Goal: Check status: Check status

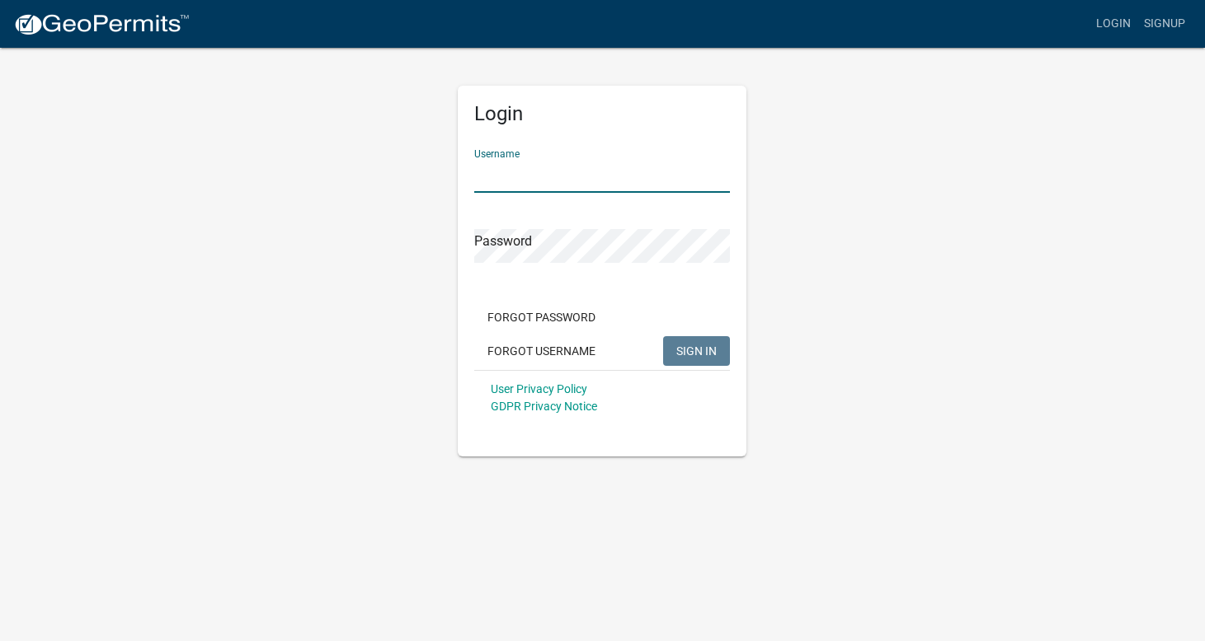
type input "JessicaCatlin"
click at [697, 350] on button "SIGN IN" at bounding box center [696, 351] width 67 height 30
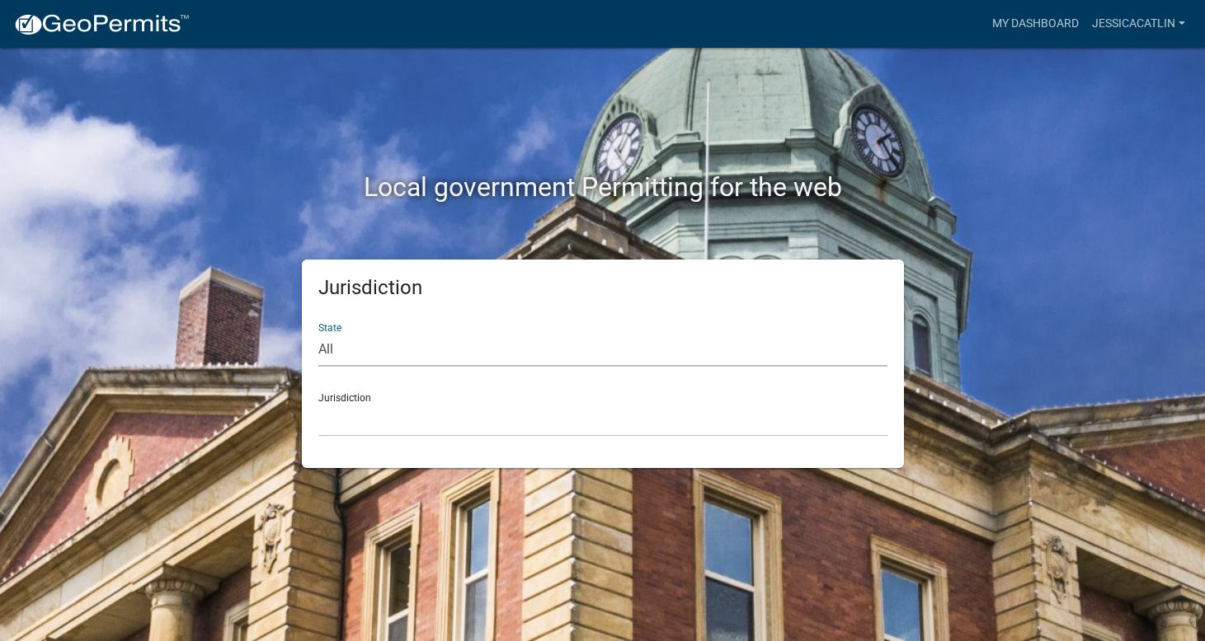
select select "[US_STATE]"
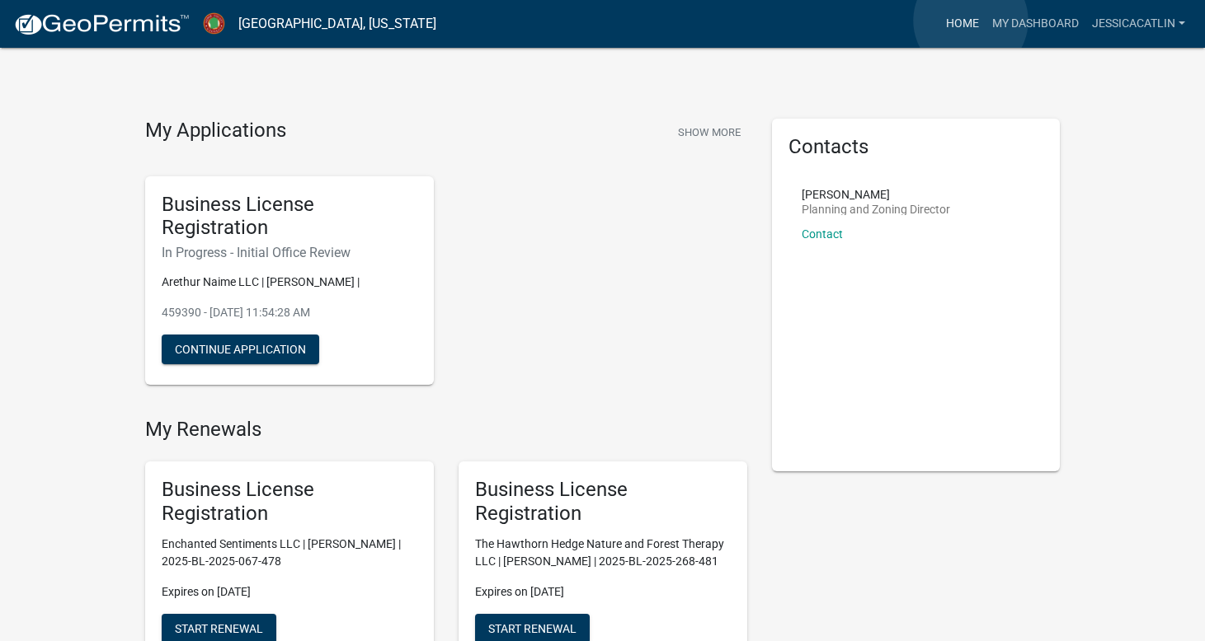
click at [970, 21] on link "Home" at bounding box center [962, 23] width 46 height 31
click at [1053, 21] on link "My Dashboard" at bounding box center [1035, 23] width 100 height 31
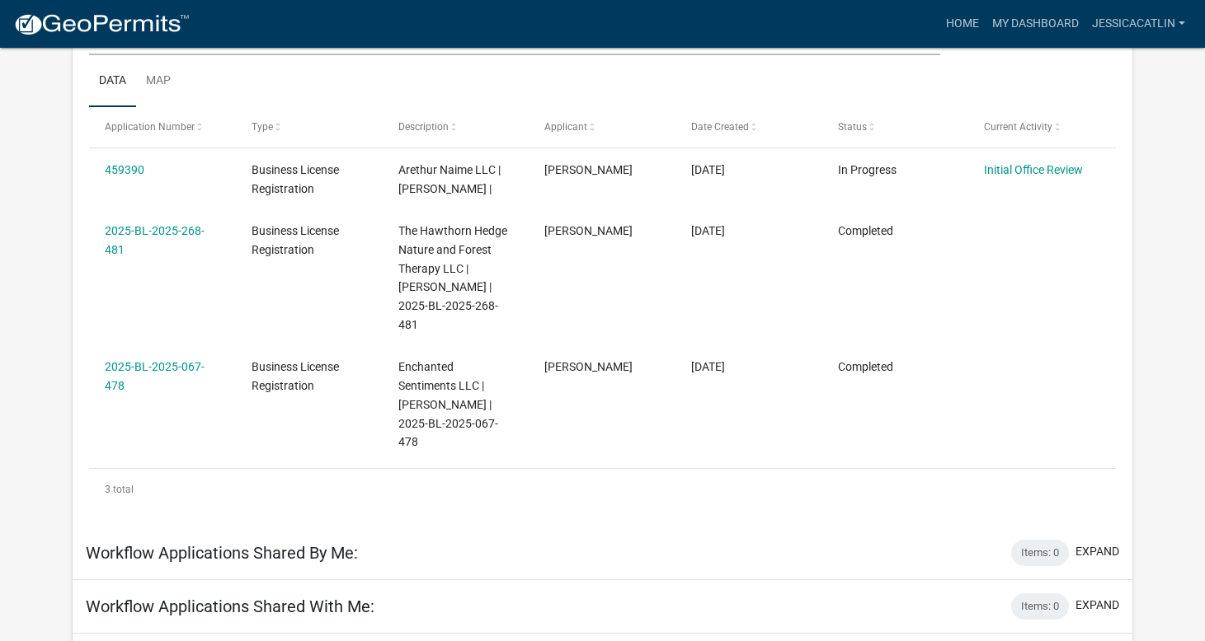
scroll to position [266, 0]
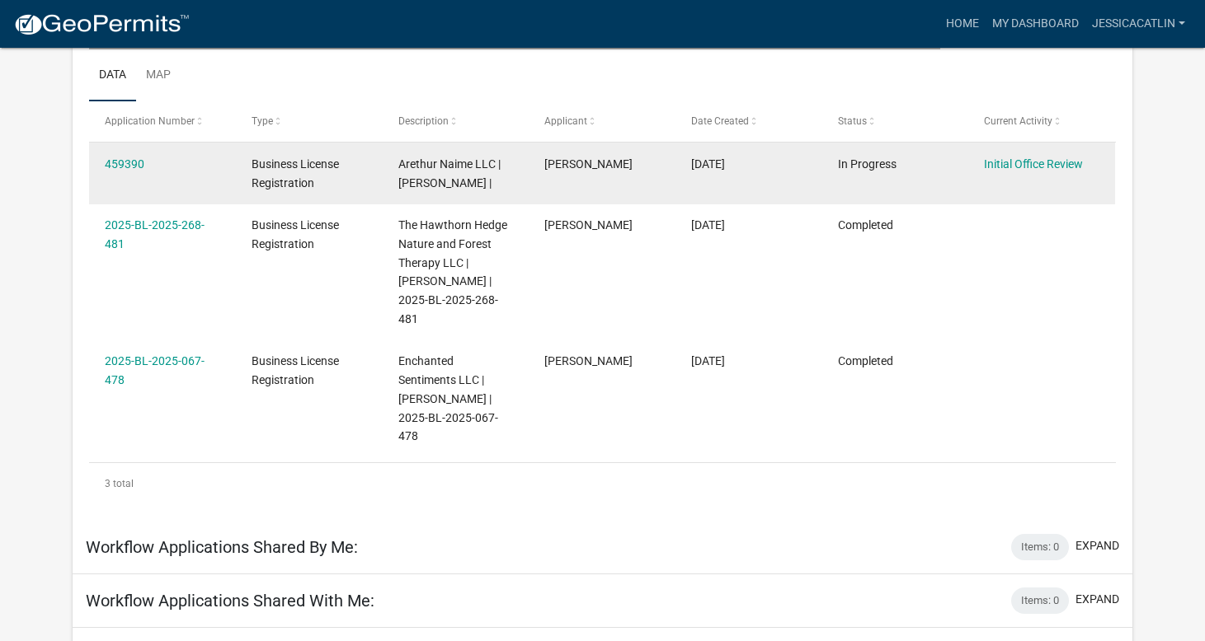
click at [1069, 174] on datatable-body-cell "Initial Office Review" at bounding box center [1041, 173] width 147 height 61
click at [1062, 163] on link "Initial Office Review" at bounding box center [1033, 163] width 99 height 13
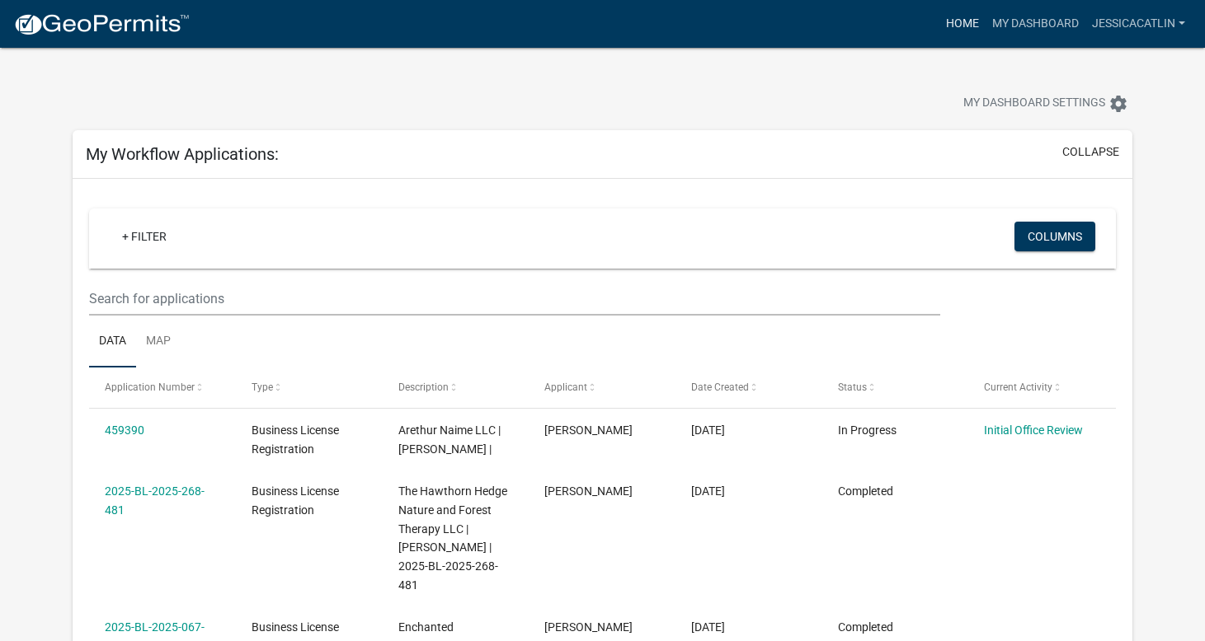
click at [961, 26] on link "Home" at bounding box center [962, 23] width 46 height 31
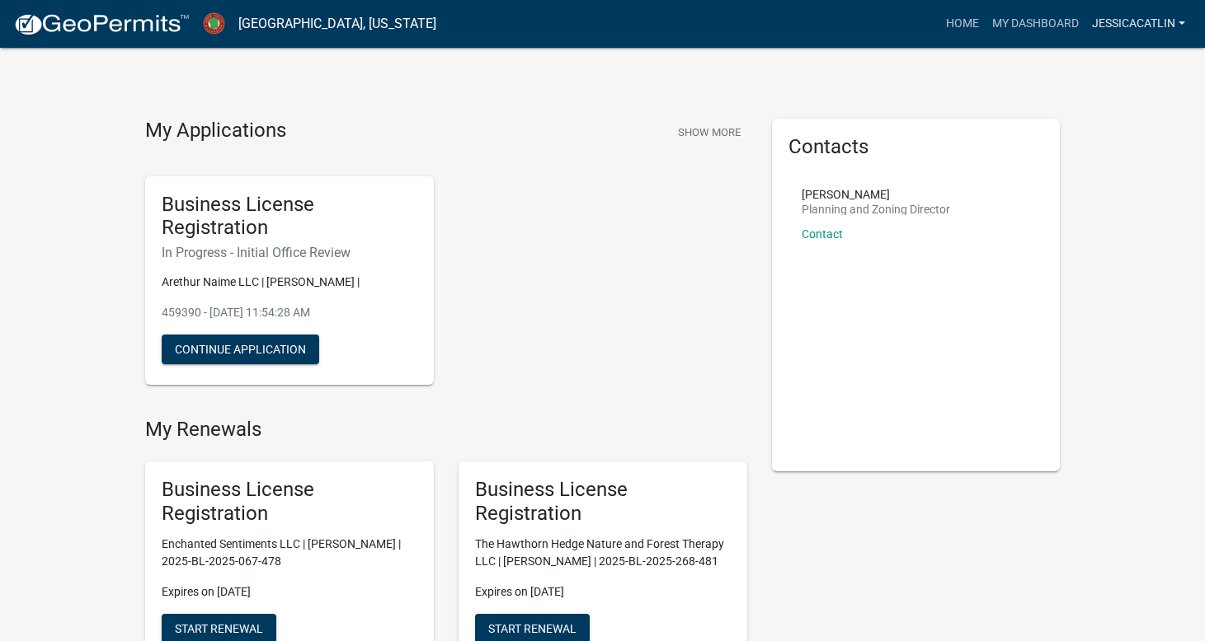
click at [1120, 23] on link "JessicaCatlin" at bounding box center [1138, 23] width 106 height 31
click at [1061, 22] on link "My Dashboard" at bounding box center [1035, 23] width 100 height 31
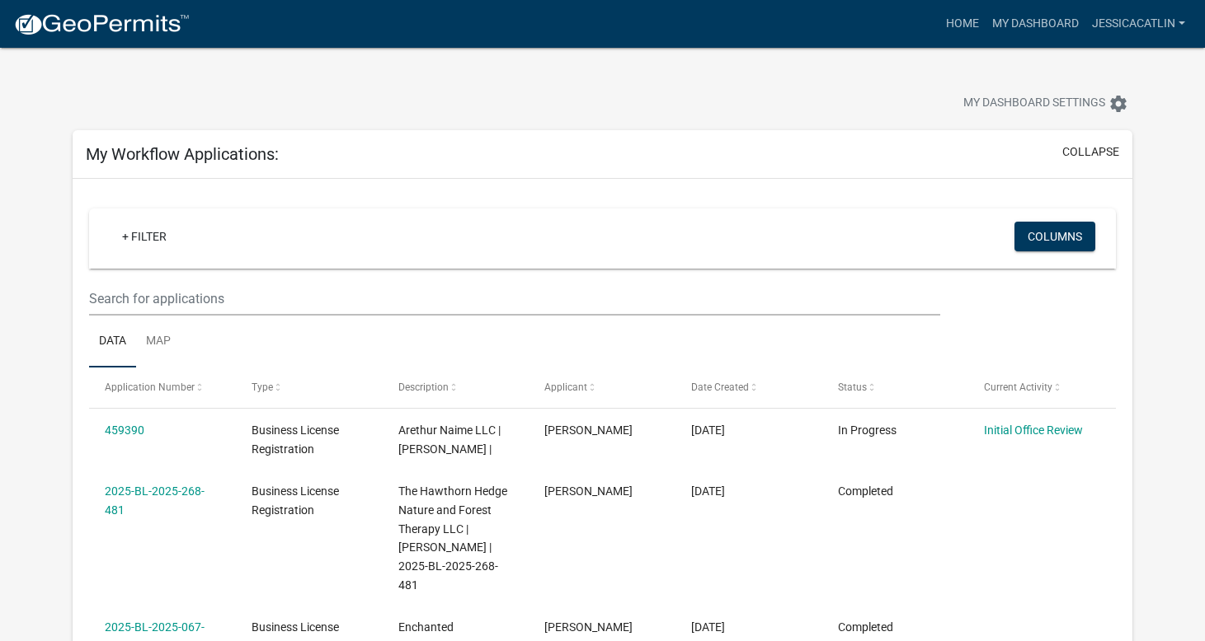
click at [139, 26] on img at bounding box center [101, 24] width 176 height 25
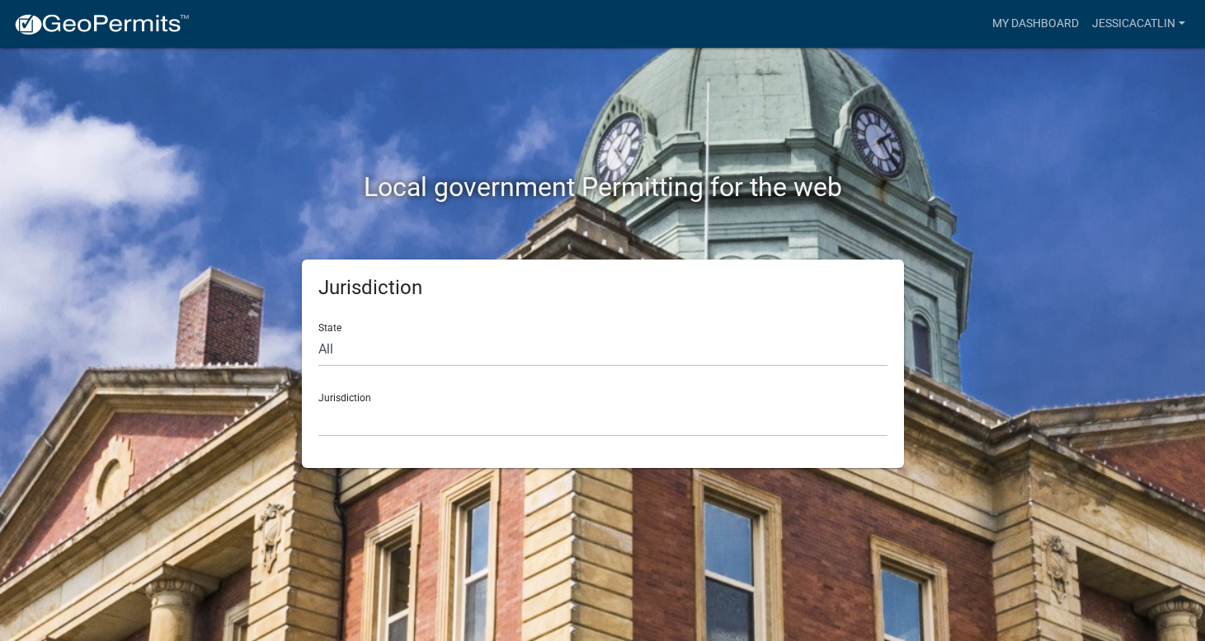
click at [349, 322] on div "State All [US_STATE] [US_STATE] [US_STATE] [US_STATE] [US_STATE] [US_STATE] [US…" at bounding box center [602, 338] width 569 height 57
select select "[US_STATE]"
click at [352, 401] on div "Jurisdiction [GEOGRAPHIC_DATA], [US_STATE][PERSON_NAME][GEOGRAPHIC_DATA], [US_S…" at bounding box center [602, 408] width 569 height 57
click at [396, 398] on div "Jurisdiction [GEOGRAPHIC_DATA], [US_STATE][PERSON_NAME][GEOGRAPHIC_DATA], [US_S…" at bounding box center [602, 408] width 569 height 57
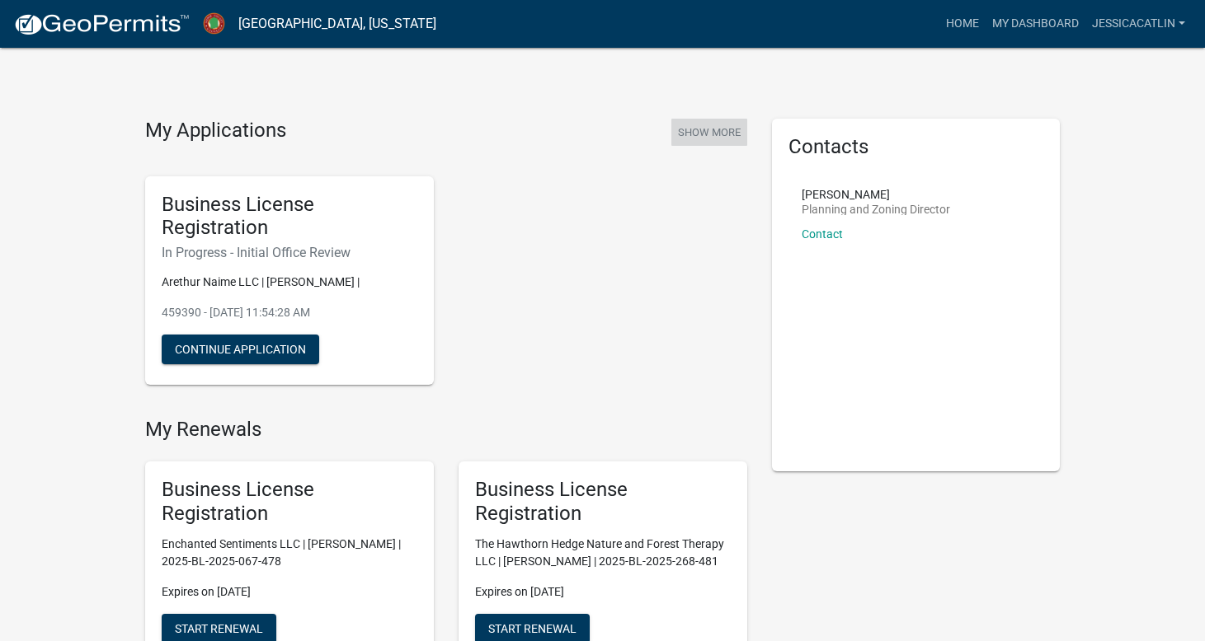
click at [721, 134] on button "Show More" at bounding box center [709, 132] width 76 height 27
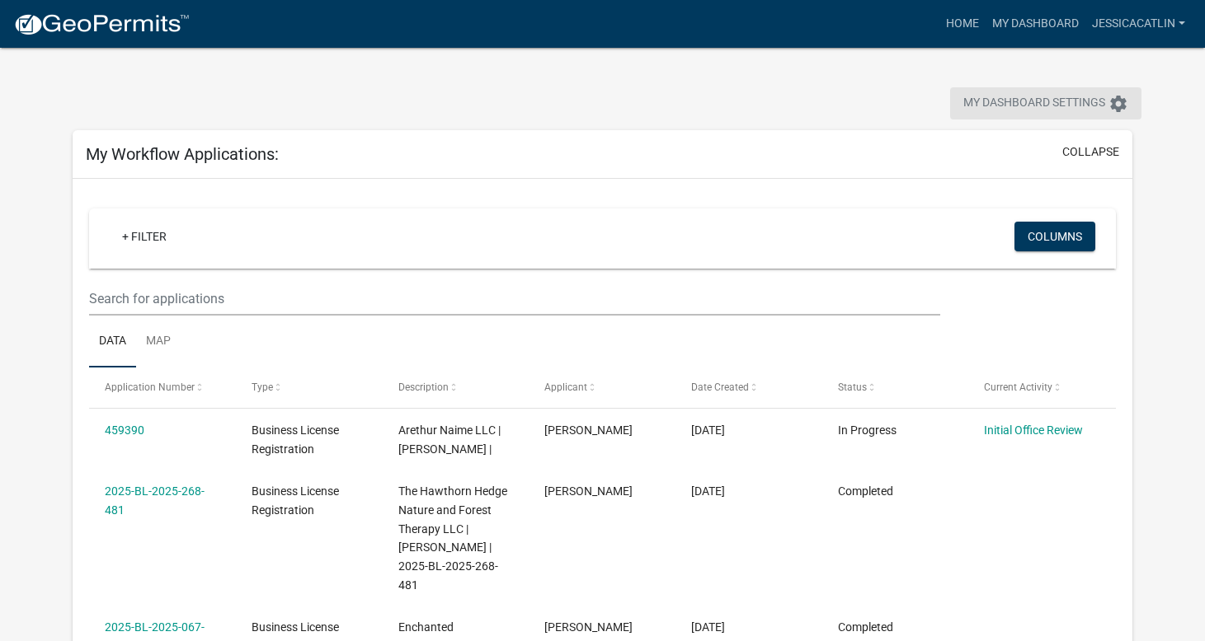
click at [1116, 106] on icon "settings" at bounding box center [1118, 104] width 20 height 20
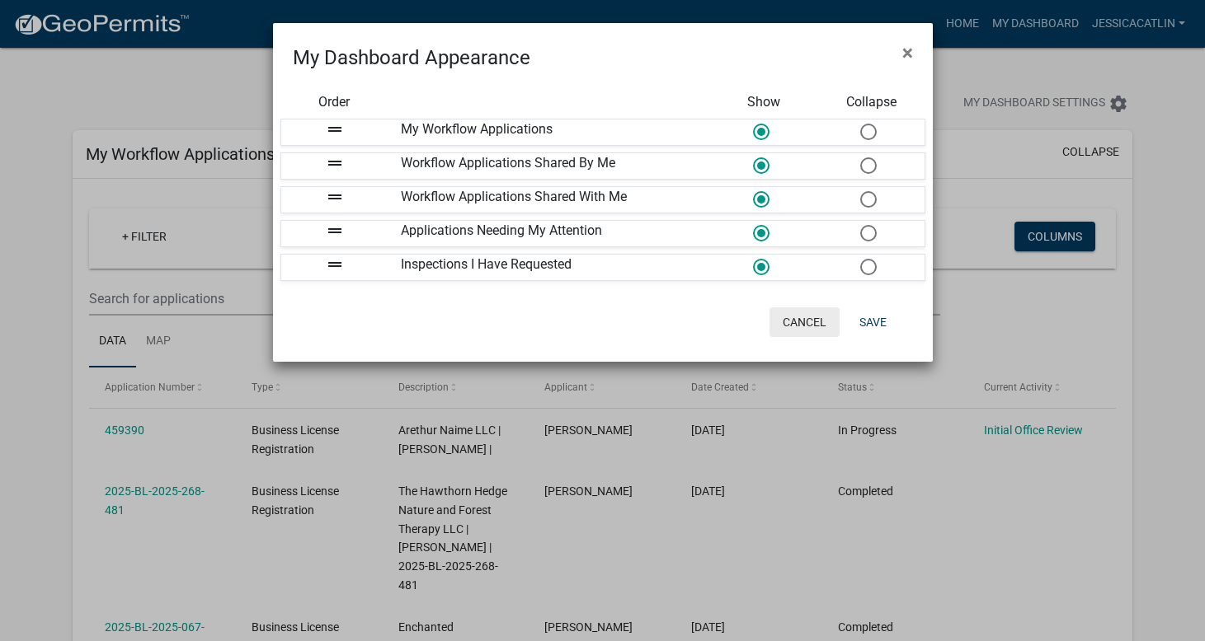
click at [800, 315] on button "Cancel" at bounding box center [804, 323] width 70 height 30
